Goal: Find specific page/section

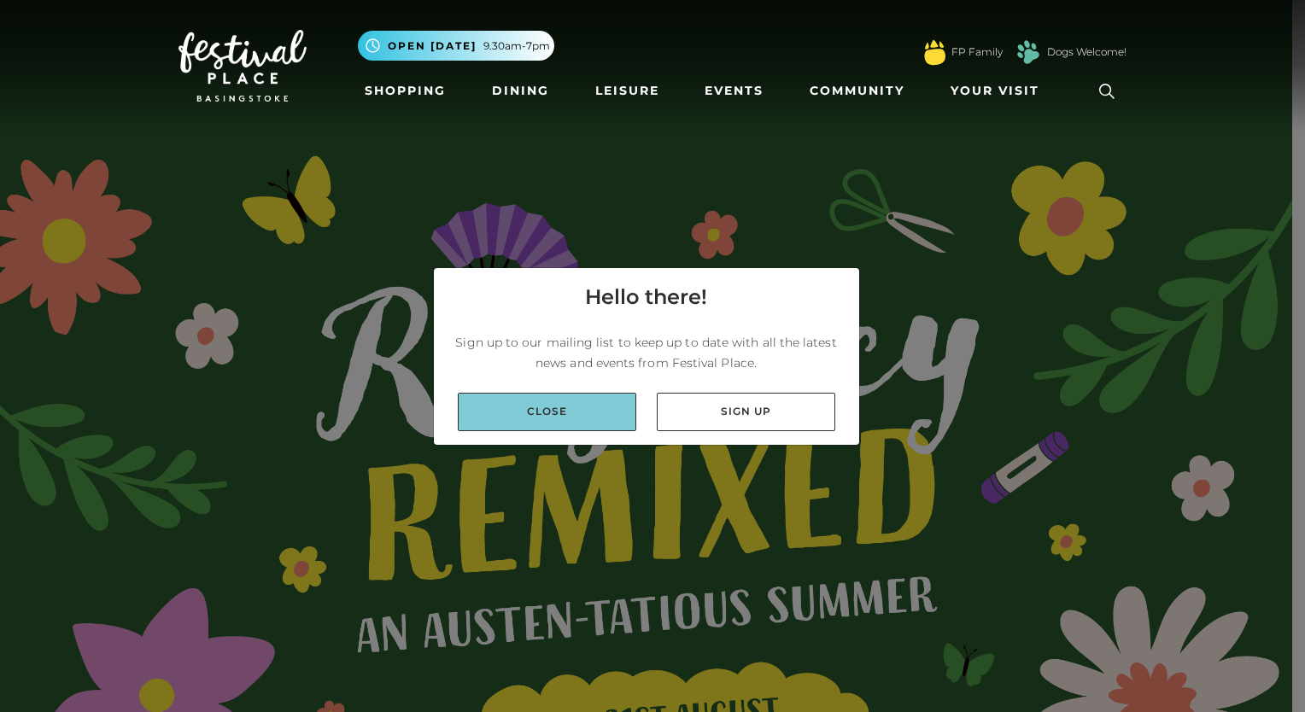
click at [536, 413] on link "Close" at bounding box center [547, 412] width 178 height 38
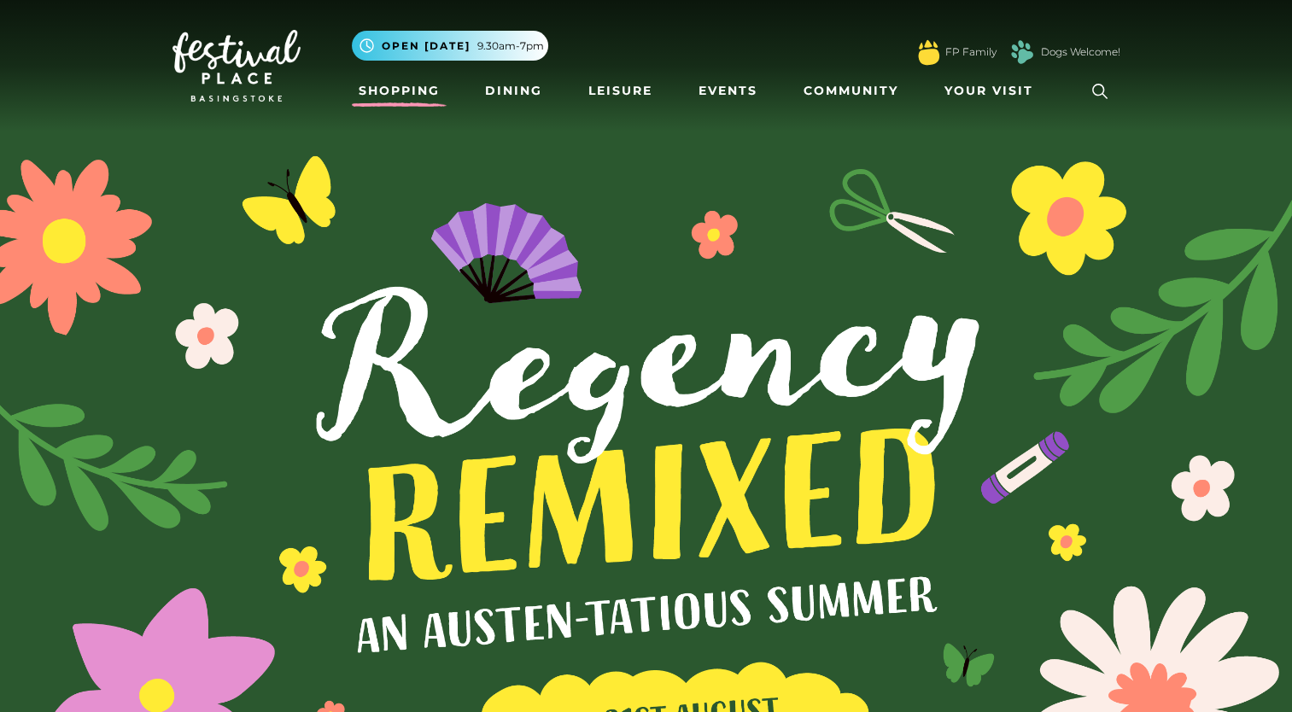
click at [441, 89] on link "Shopping" at bounding box center [399, 91] width 95 height 32
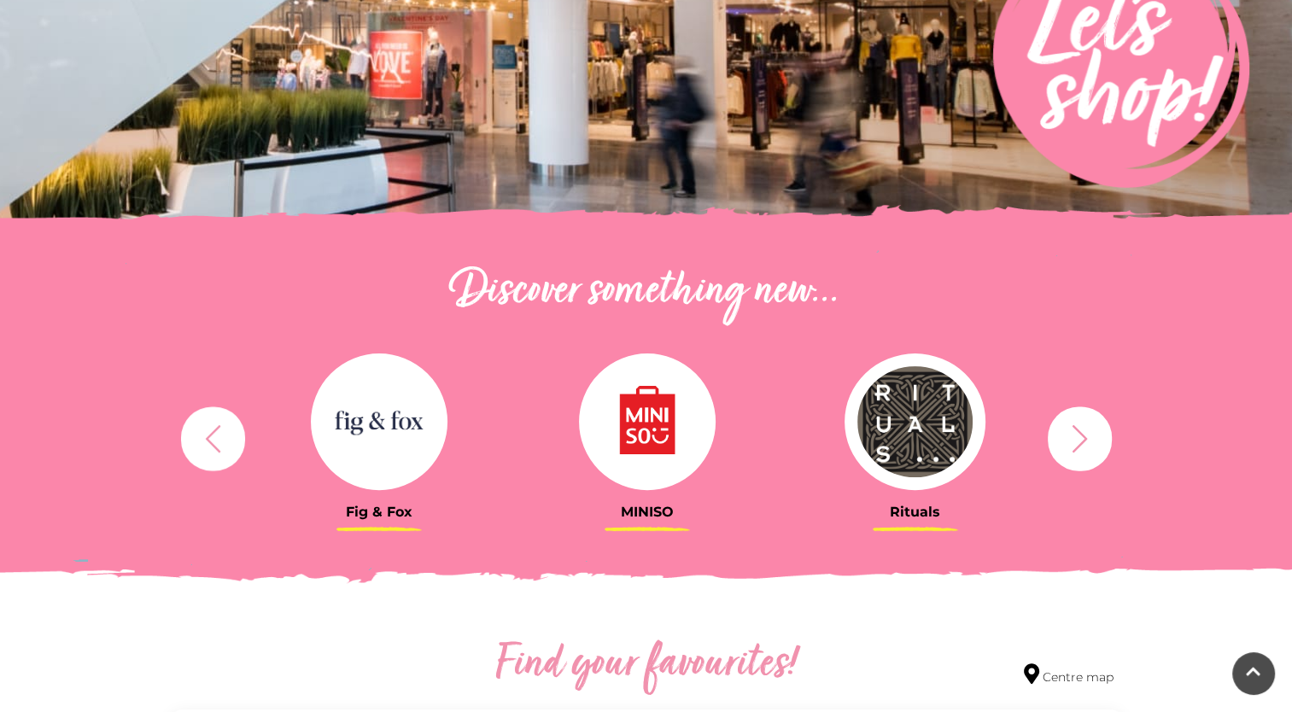
scroll to position [482, 0]
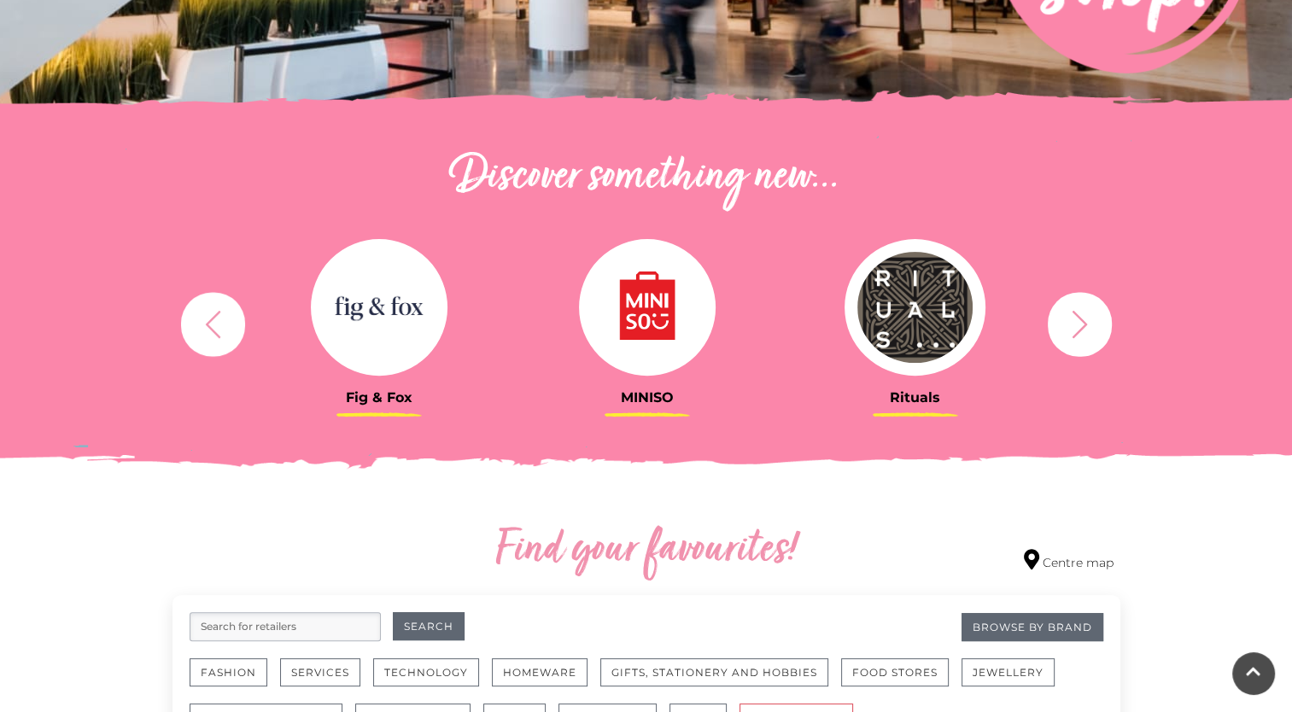
click at [1076, 314] on icon "button" at bounding box center [1078, 323] width 15 height 27
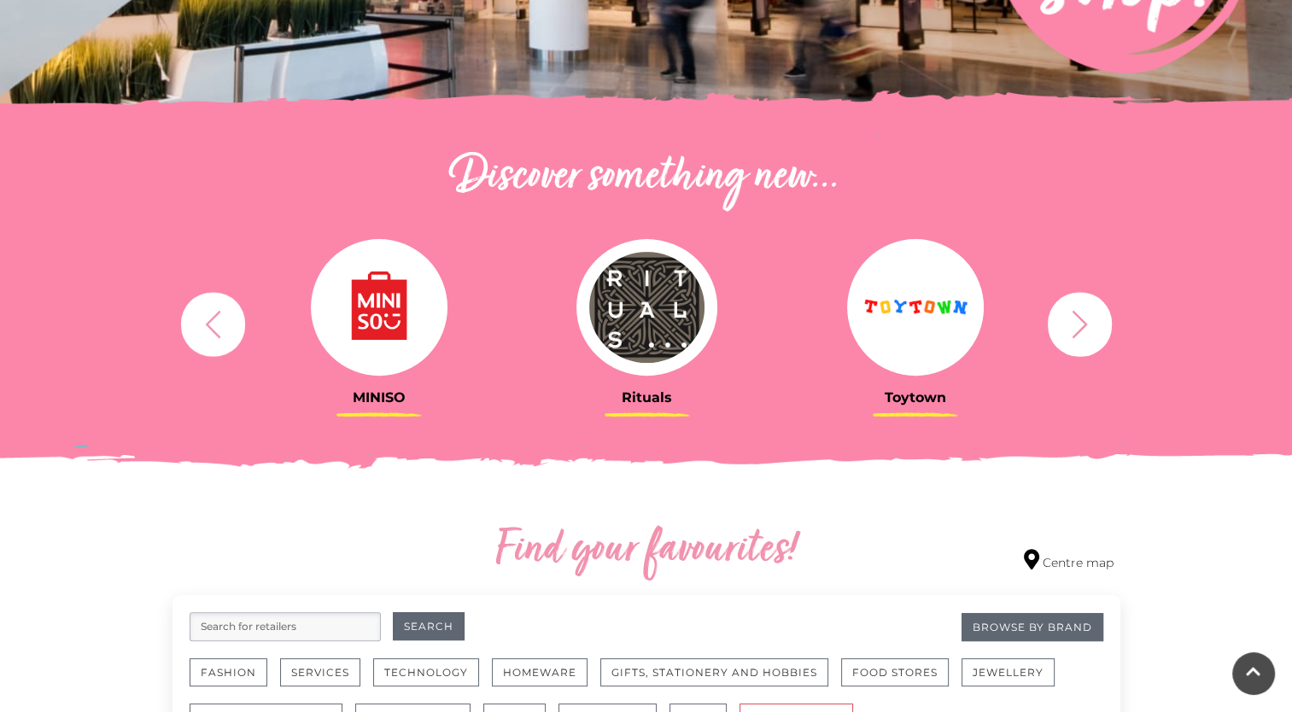
click at [1076, 314] on icon "button" at bounding box center [1078, 323] width 15 height 27
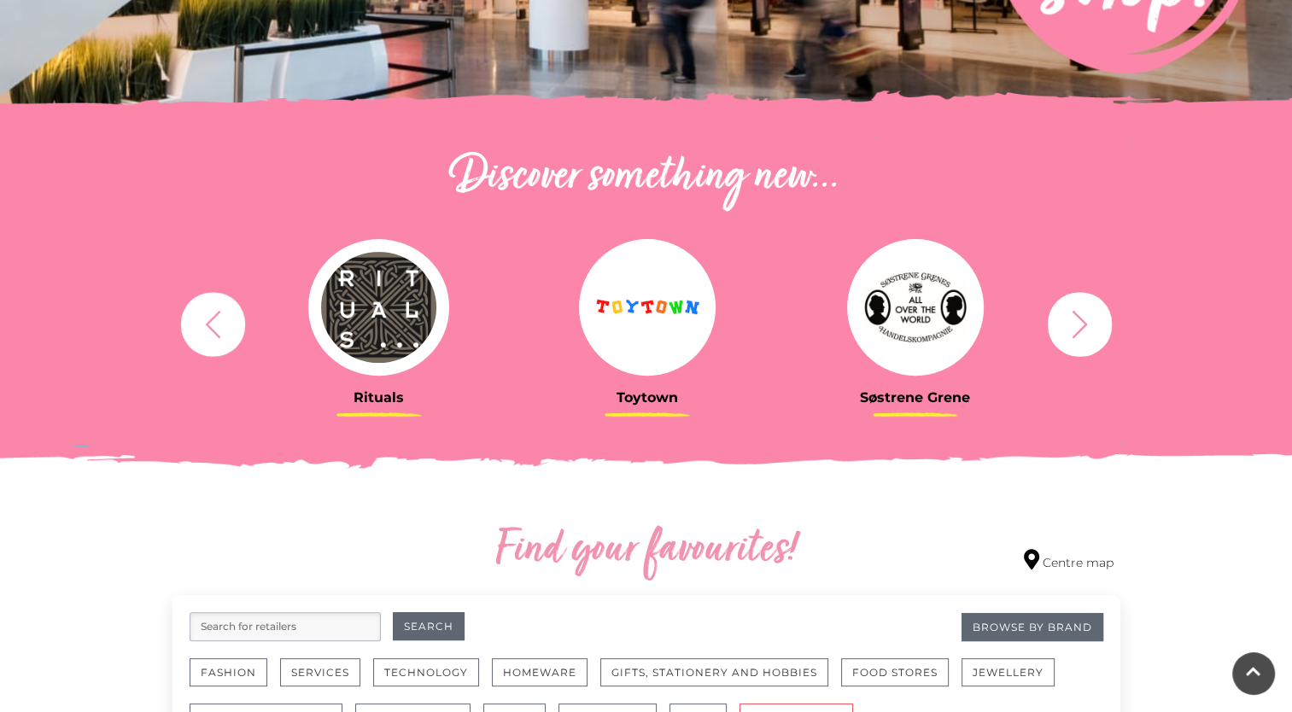
click at [1076, 314] on icon "button" at bounding box center [1078, 323] width 15 height 27
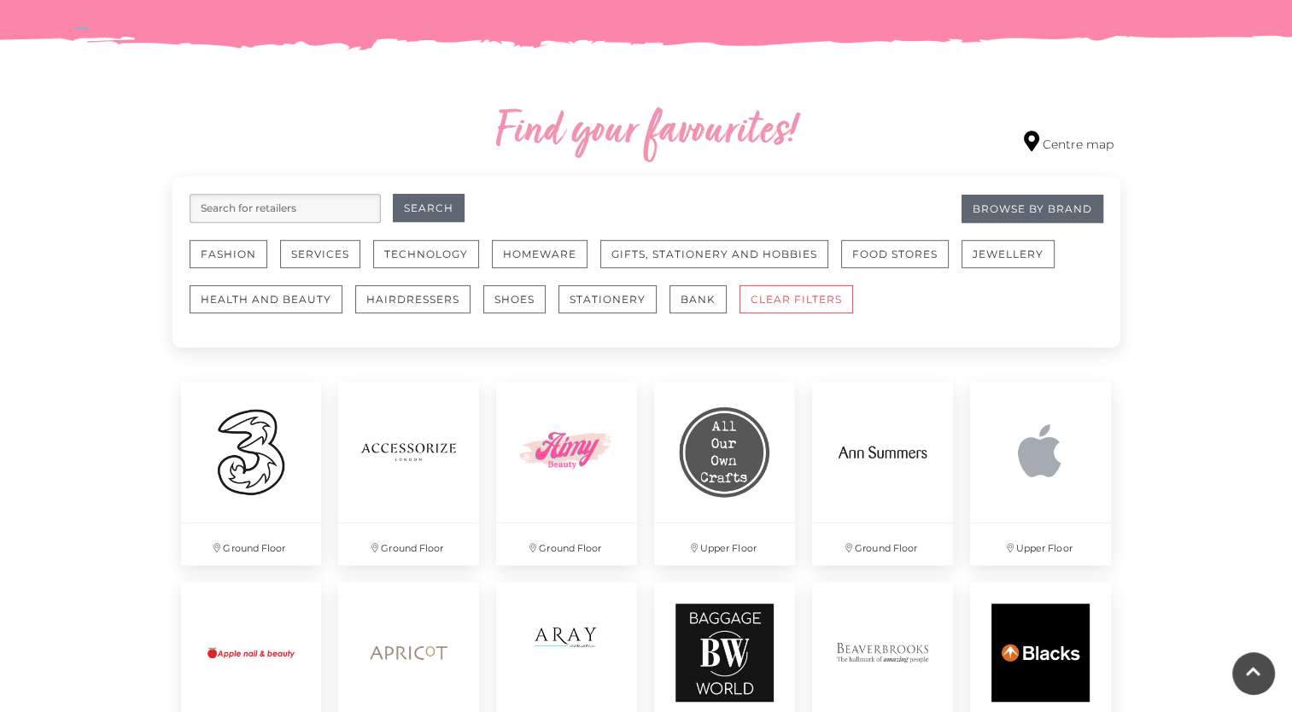
scroll to position [898, 0]
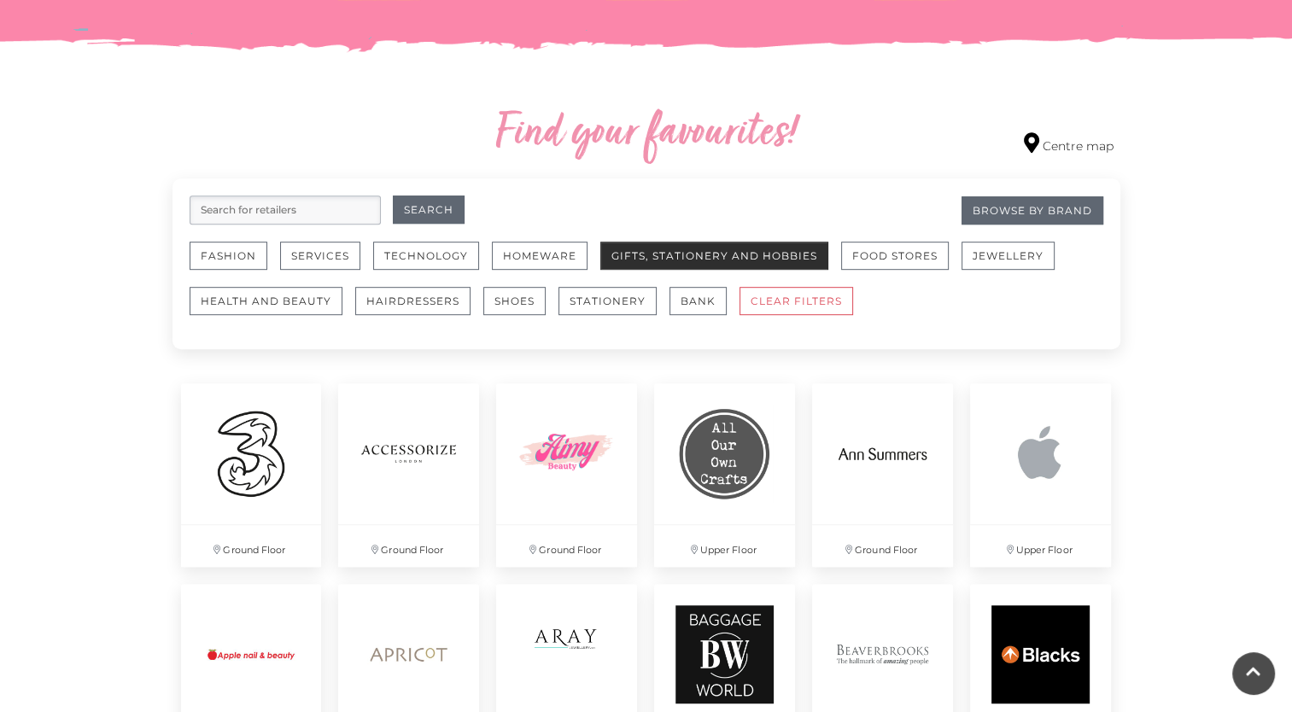
click at [709, 249] on button "Gifts, Stationery and Hobbies" at bounding box center [714, 256] width 228 height 28
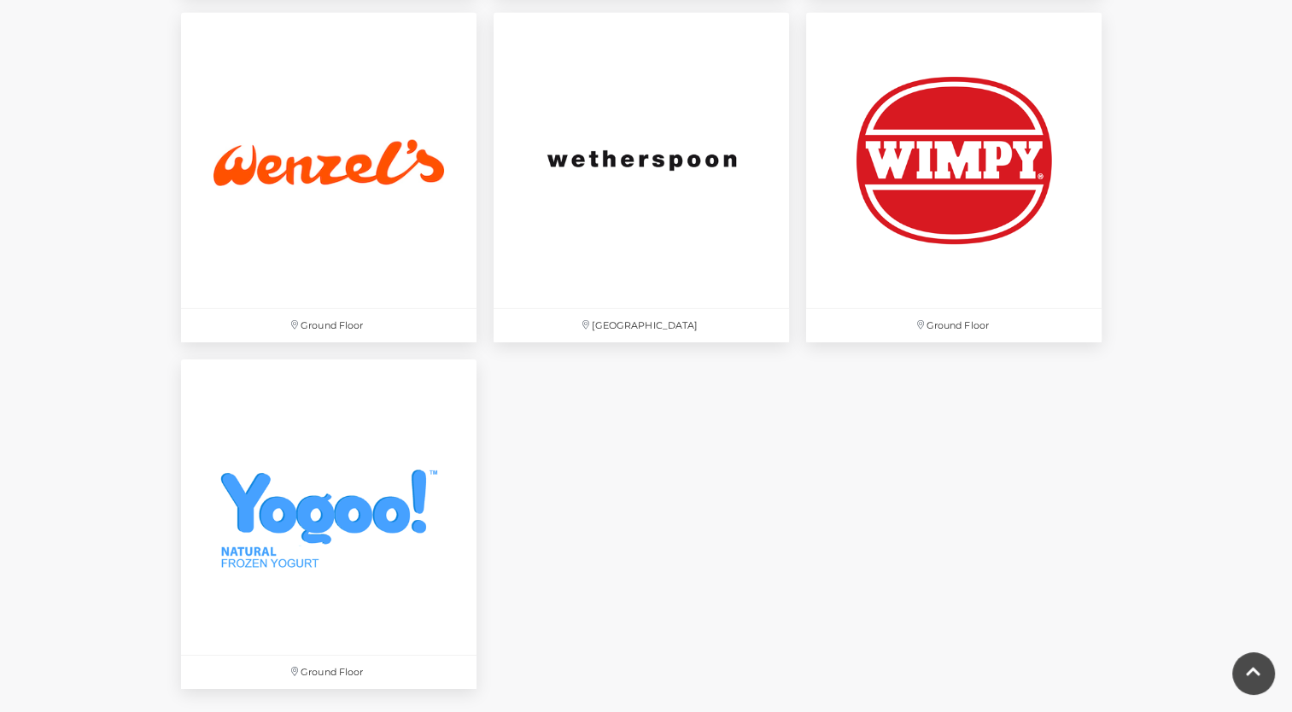
scroll to position [5631, 0]
